Goal: Book appointment/travel/reservation

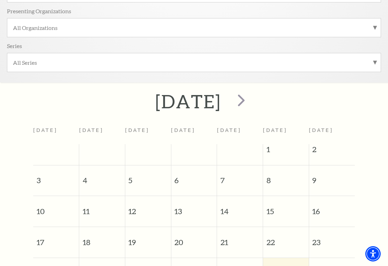
scroll to position [171, 0]
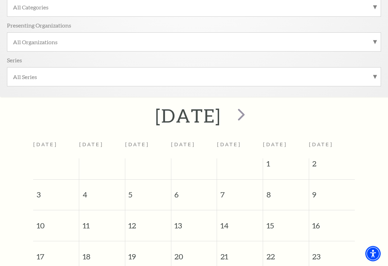
click at [251, 117] on span "next" at bounding box center [241, 115] width 20 height 20
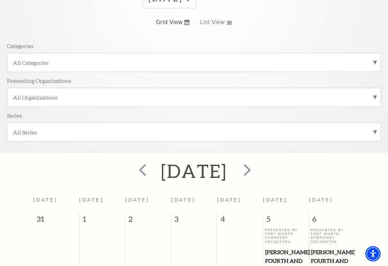
scroll to position [0, 0]
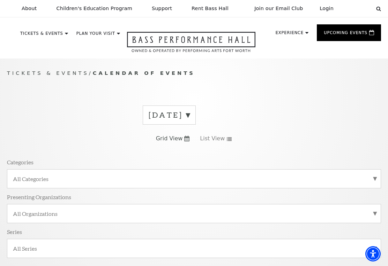
click at [190, 113] on label "[DATE]" at bounding box center [168, 115] width 41 height 11
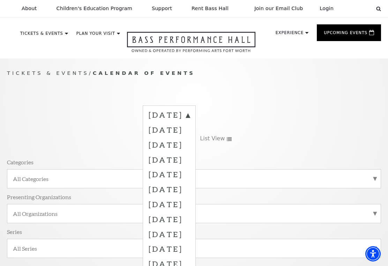
click at [190, 142] on label "[DATE]" at bounding box center [168, 144] width 41 height 15
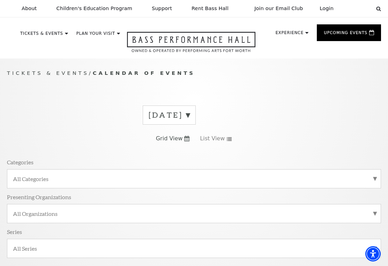
click at [190, 114] on label "[DATE]" at bounding box center [168, 115] width 41 height 11
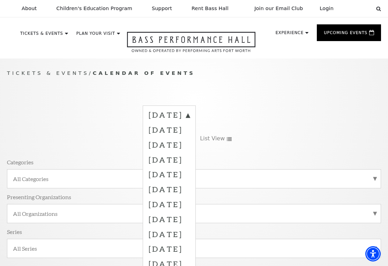
click at [190, 146] on label "[DATE]" at bounding box center [168, 144] width 41 height 15
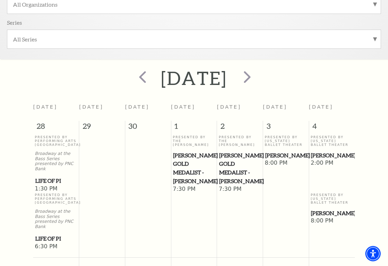
scroll to position [202, 0]
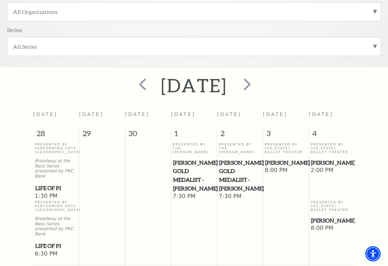
click at [257, 86] on span "next" at bounding box center [247, 84] width 20 height 20
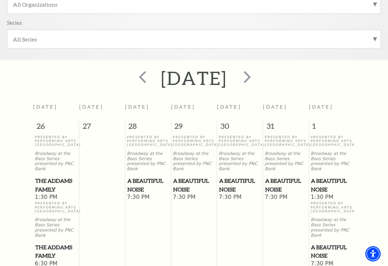
scroll to position [209, 0]
click at [23, 110] on div "[DATE] [DATE] [DATE] [DATE] [DATE] [DATE] [DATE] [DATE] 26 27 28 29 30 31 1 Pre…" at bounding box center [194, 248] width 388 height 364
click at [257, 79] on span "next" at bounding box center [247, 77] width 20 height 20
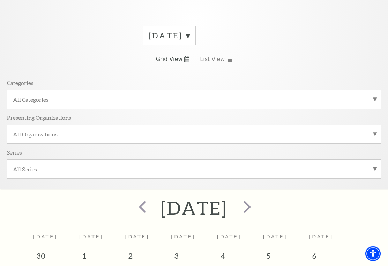
scroll to position [79, 0]
click at [257, 209] on span "next" at bounding box center [247, 207] width 20 height 20
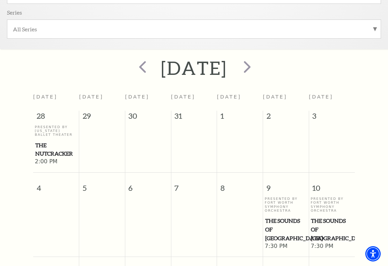
scroll to position [219, 0]
click at [257, 68] on span "next" at bounding box center [247, 67] width 20 height 20
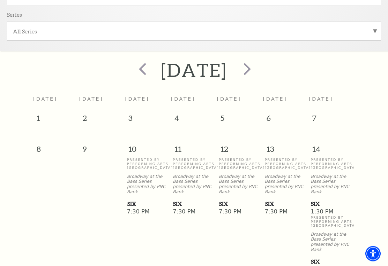
scroll to position [166, 0]
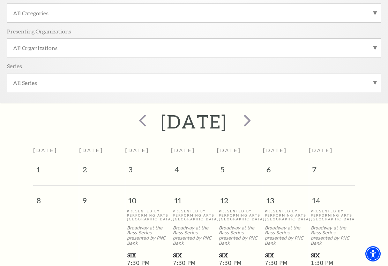
click at [257, 123] on span "next" at bounding box center [247, 120] width 20 height 20
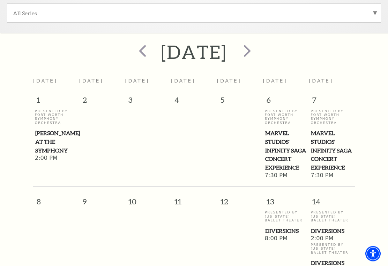
scroll to position [137, 0]
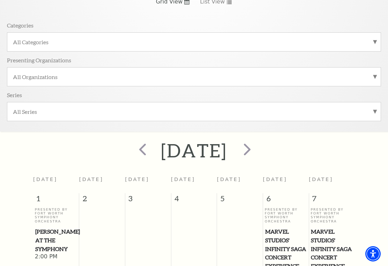
click at [257, 150] on span "next" at bounding box center [247, 149] width 20 height 20
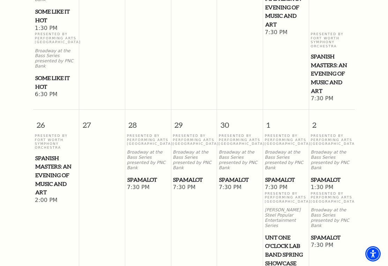
scroll to position [777, 0]
